Goal: Task Accomplishment & Management: Complete application form

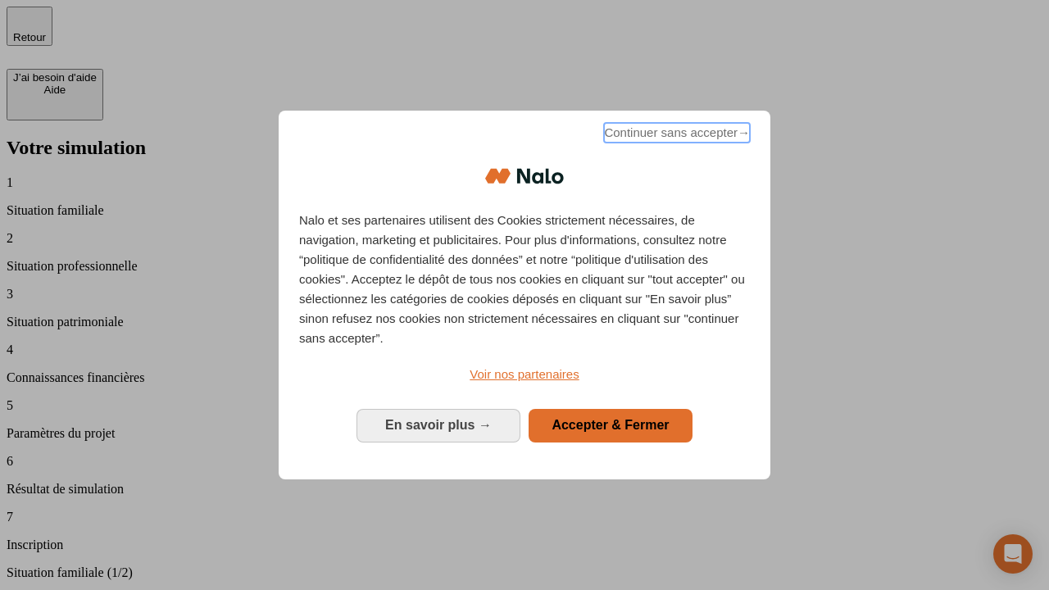
click at [675, 135] on span "Continuer sans accepter →" at bounding box center [677, 133] width 146 height 20
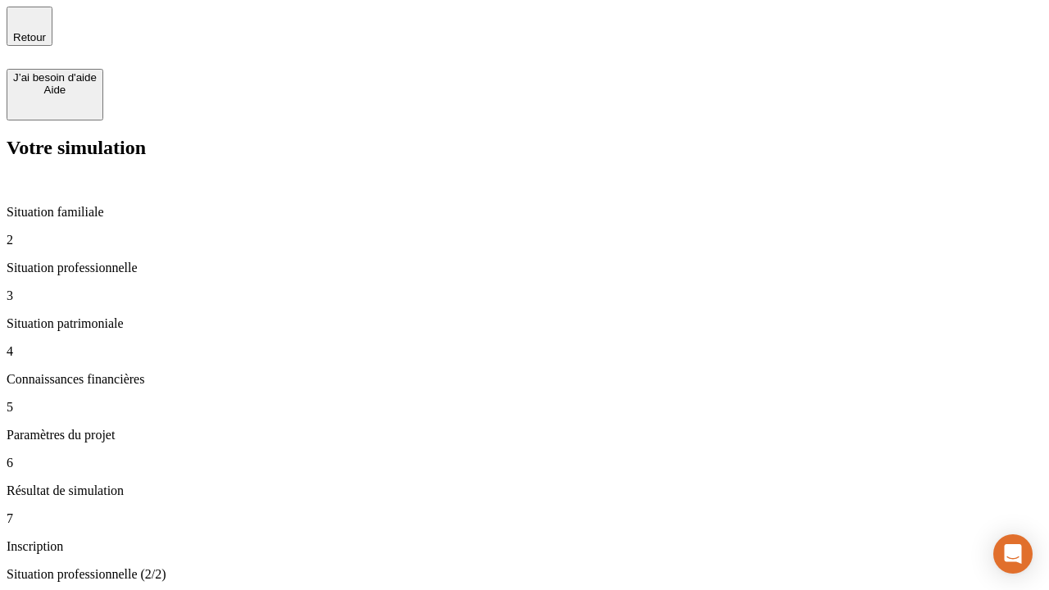
type input "30 000"
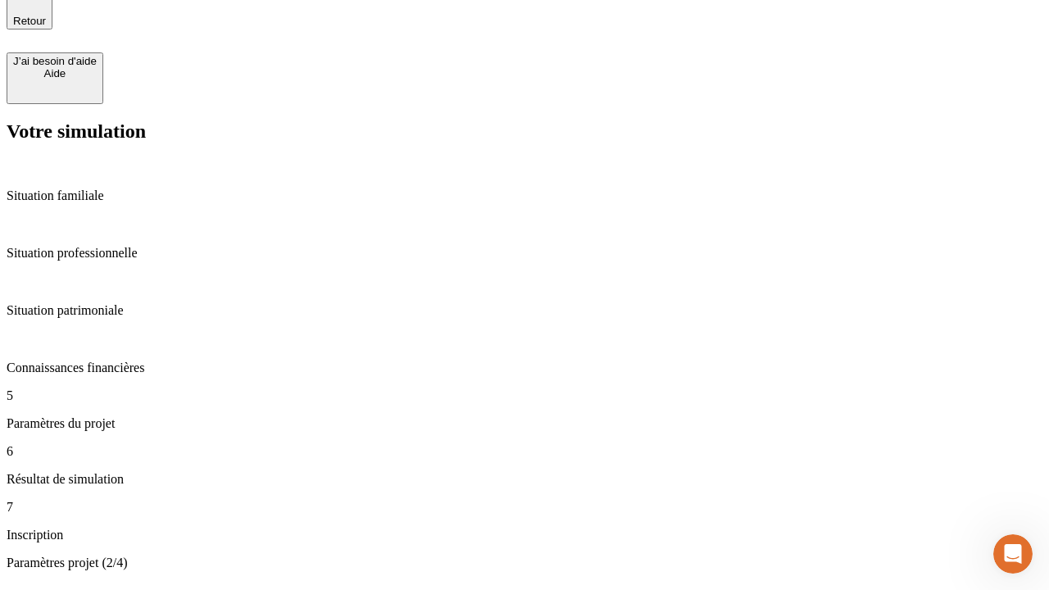
type input "25"
type input "1 000"
type input "640"
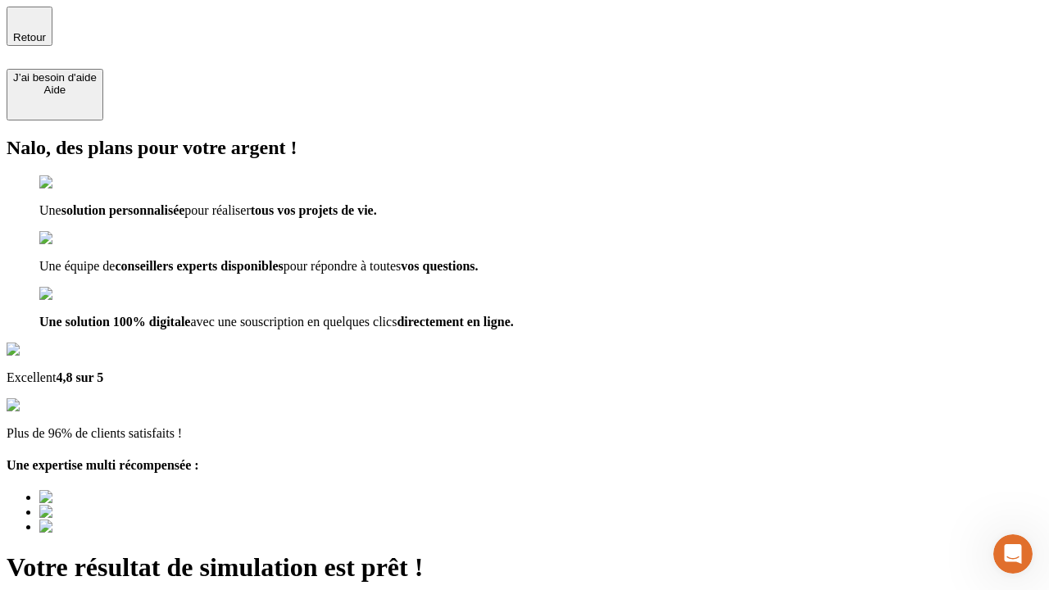
type input "[EMAIL_ADDRESS][PERSON_NAME][DOMAIN_NAME]"
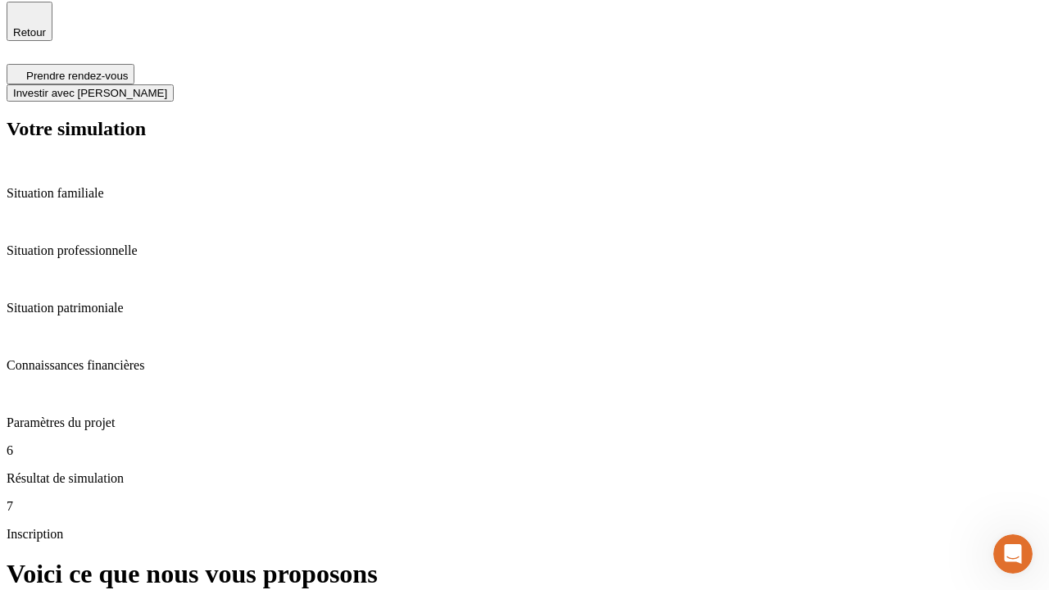
click at [167, 87] on span "Investir avec [PERSON_NAME]" at bounding box center [90, 93] width 154 height 12
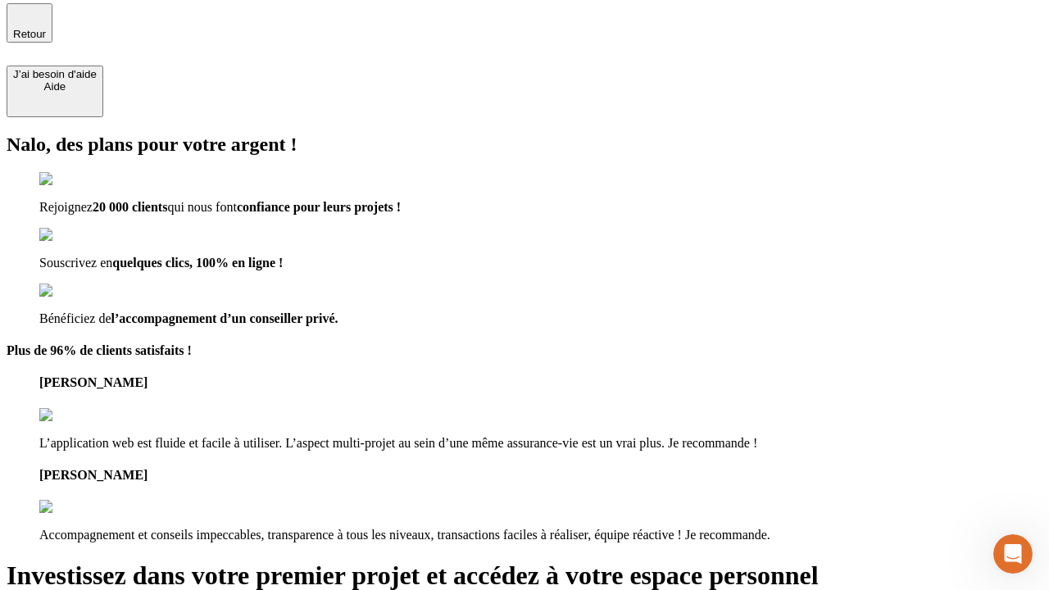
type input "[EMAIL_ADDRESS][PERSON_NAME][DOMAIN_NAME]"
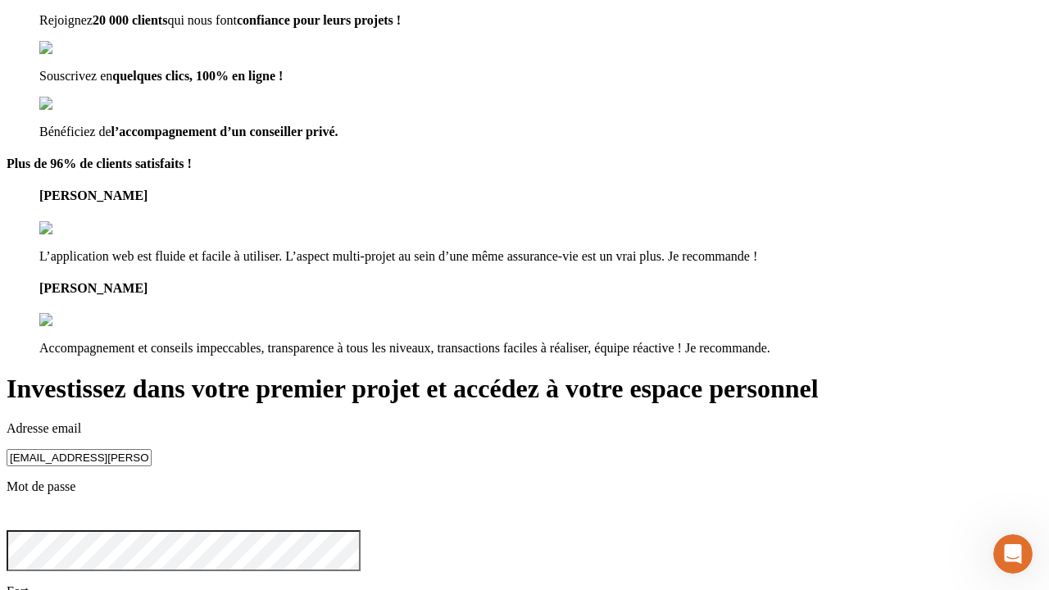
scroll to position [18, 0]
